Goal: Task Accomplishment & Management: Use online tool/utility

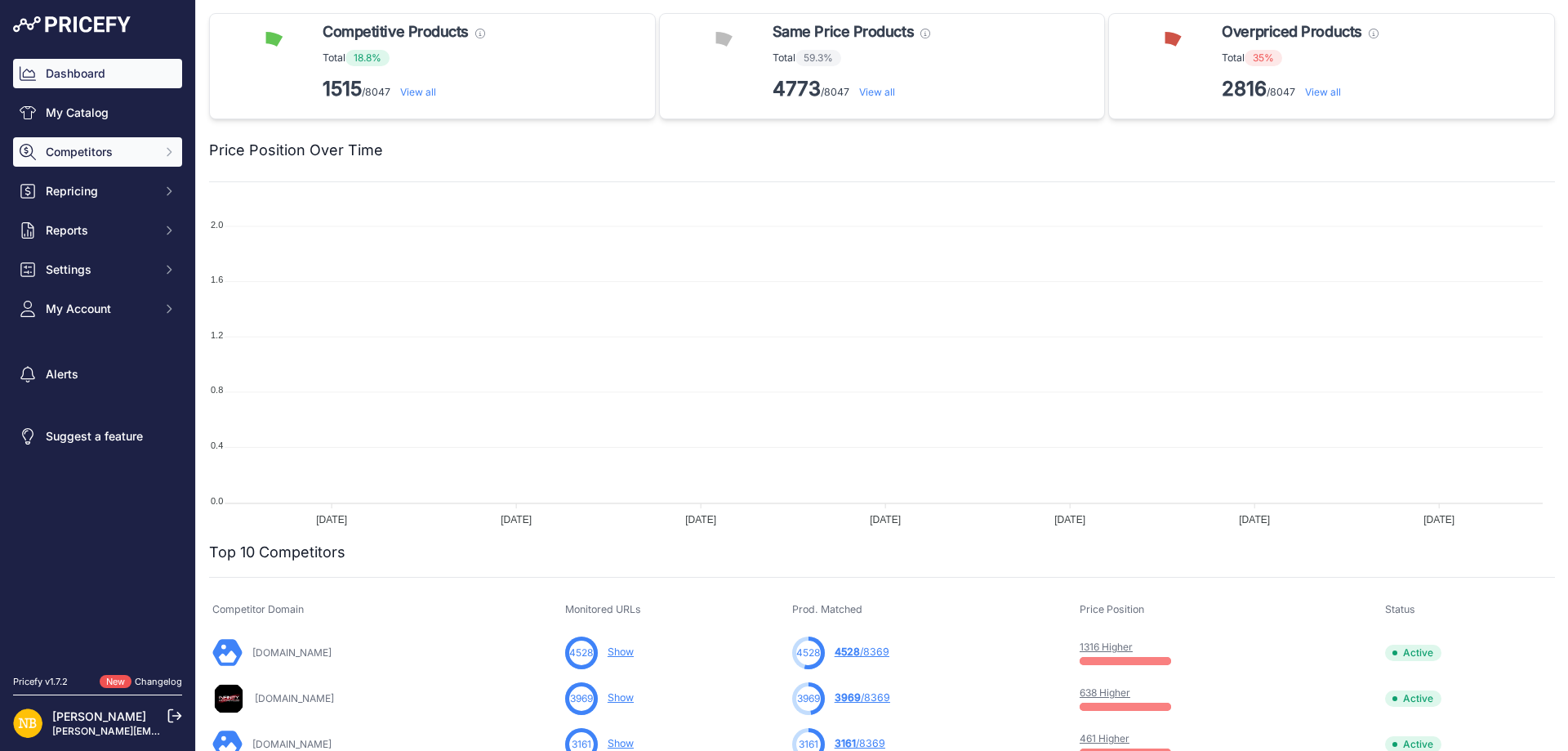
click at [137, 161] on button "Competitors" at bounding box center [97, 152] width 169 height 29
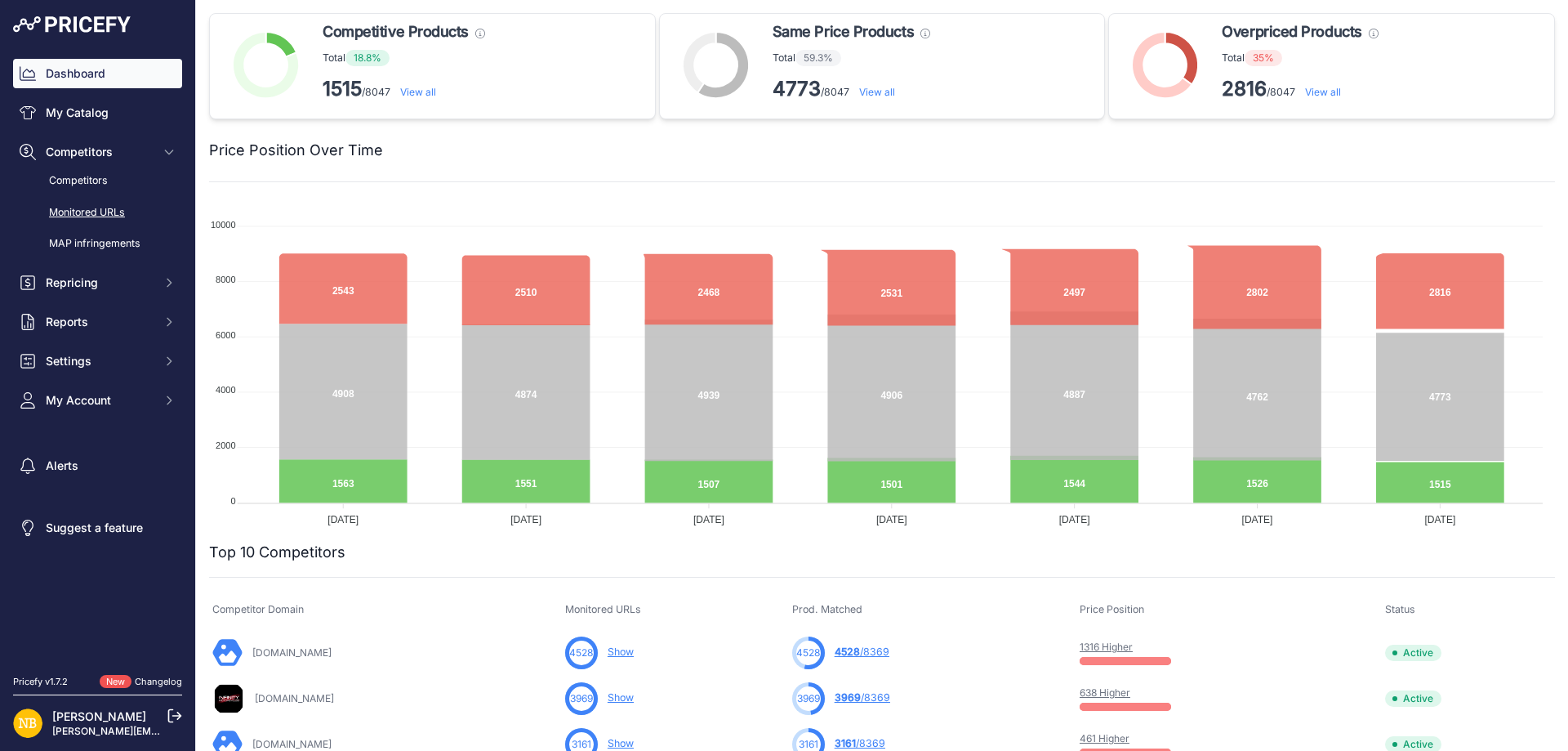
click at [110, 206] on link "Monitored URLs" at bounding box center [97, 212] width 169 height 28
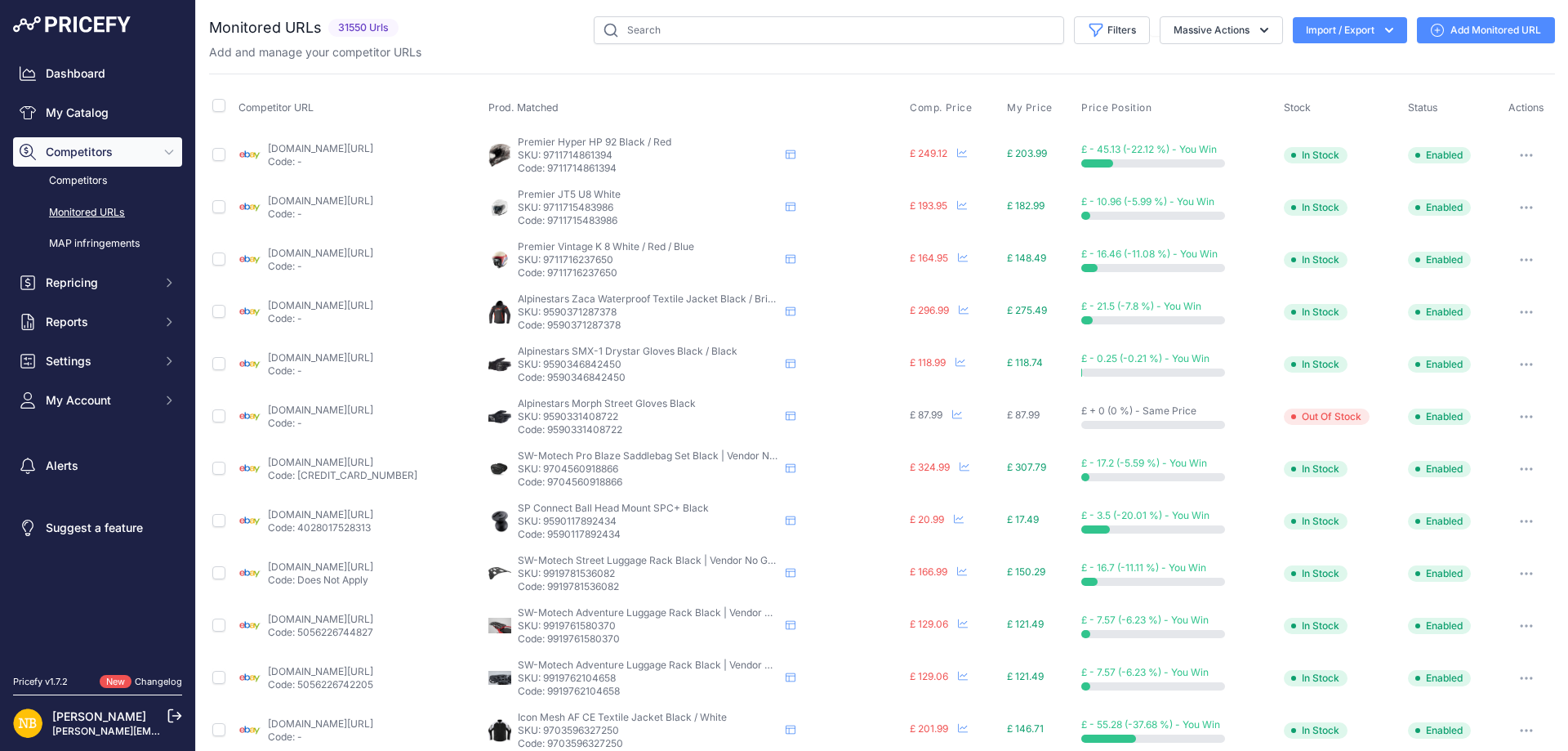
click at [705, 10] on div "You are not connected to the internet. Monitored URLs" at bounding box center [882, 621] width 1346 height 1243
click at [648, 34] on input "text" at bounding box center [829, 30] width 471 height 27
paste input "10146836906322"
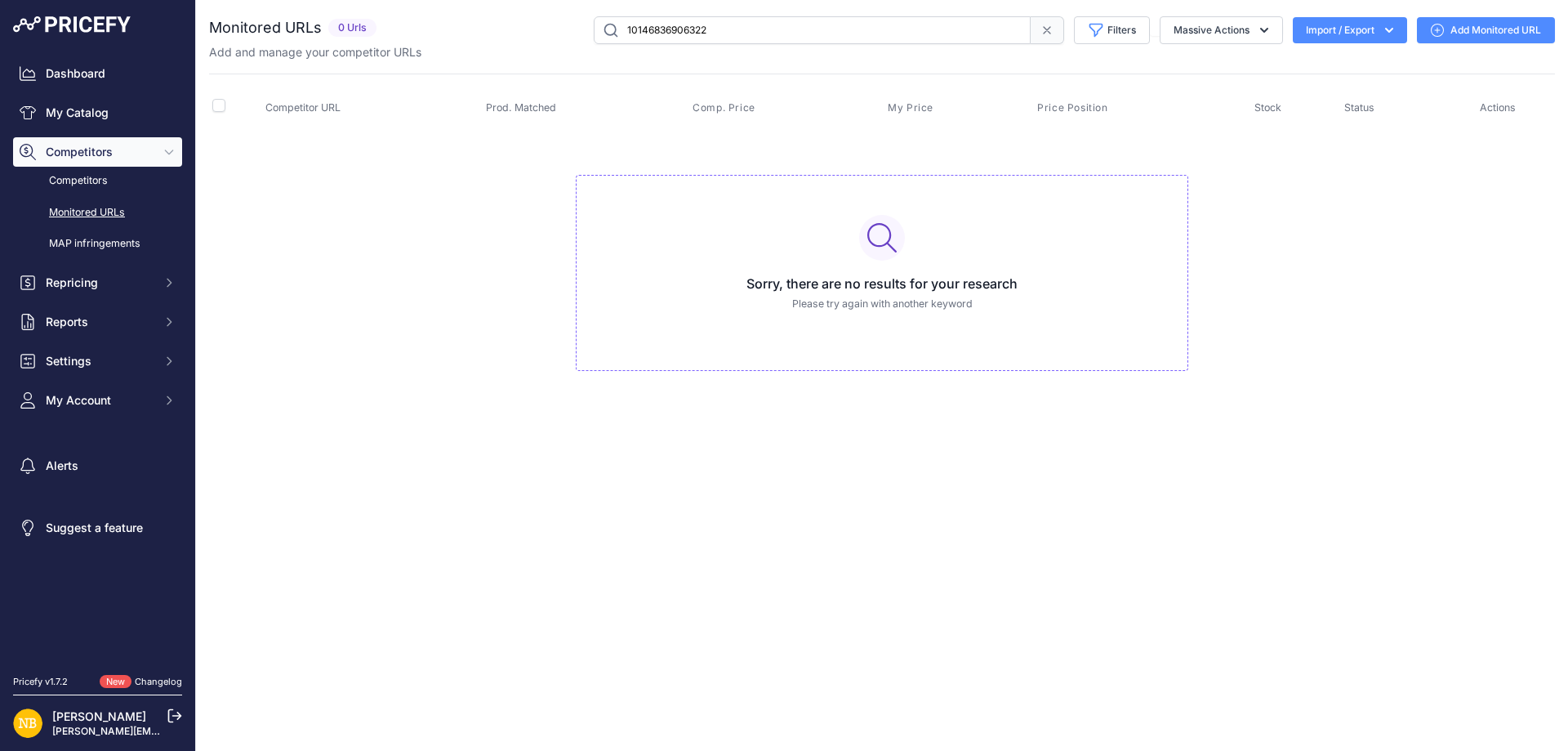
drag, startPoint x: 718, startPoint y: 27, endPoint x: 437, endPoint y: 25, distance: 281.0
click at [437, 25] on div "10146836906322 Filters Saved Filters Set None Competitors Products Out Of Stock…" at bounding box center [969, 30] width 1172 height 27
paste input "[URL][DOMAIN_NAME]"
type input "[URL][DOMAIN_NAME]"
